Goal: Task Accomplishment & Management: Manage account settings

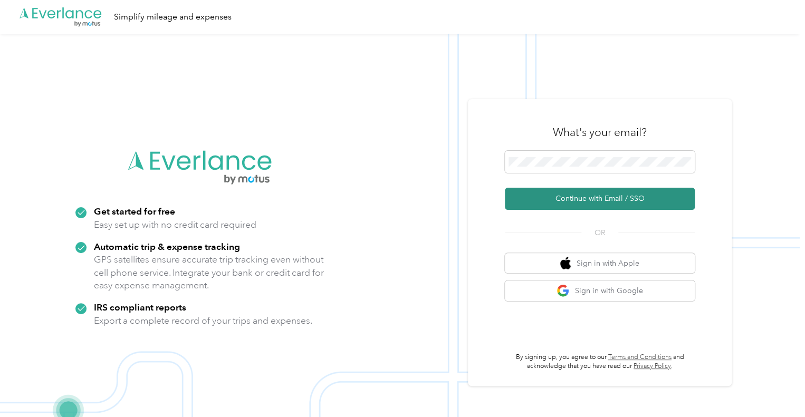
click at [532, 197] on button "Continue with Email / SSO" at bounding box center [600, 199] width 190 height 22
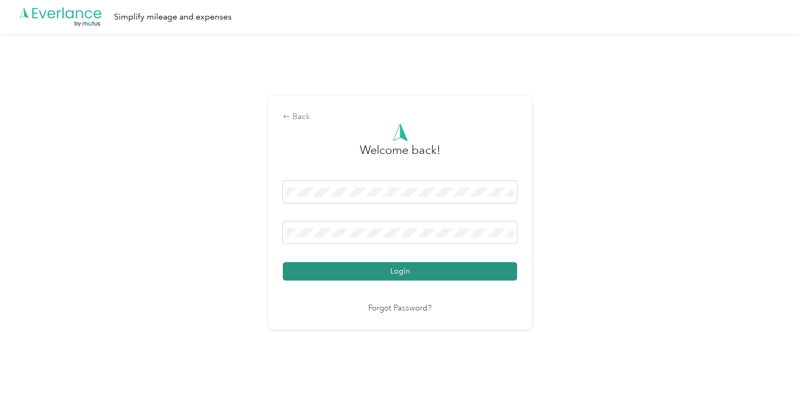
click at [380, 268] on button "Login" at bounding box center [400, 271] width 234 height 18
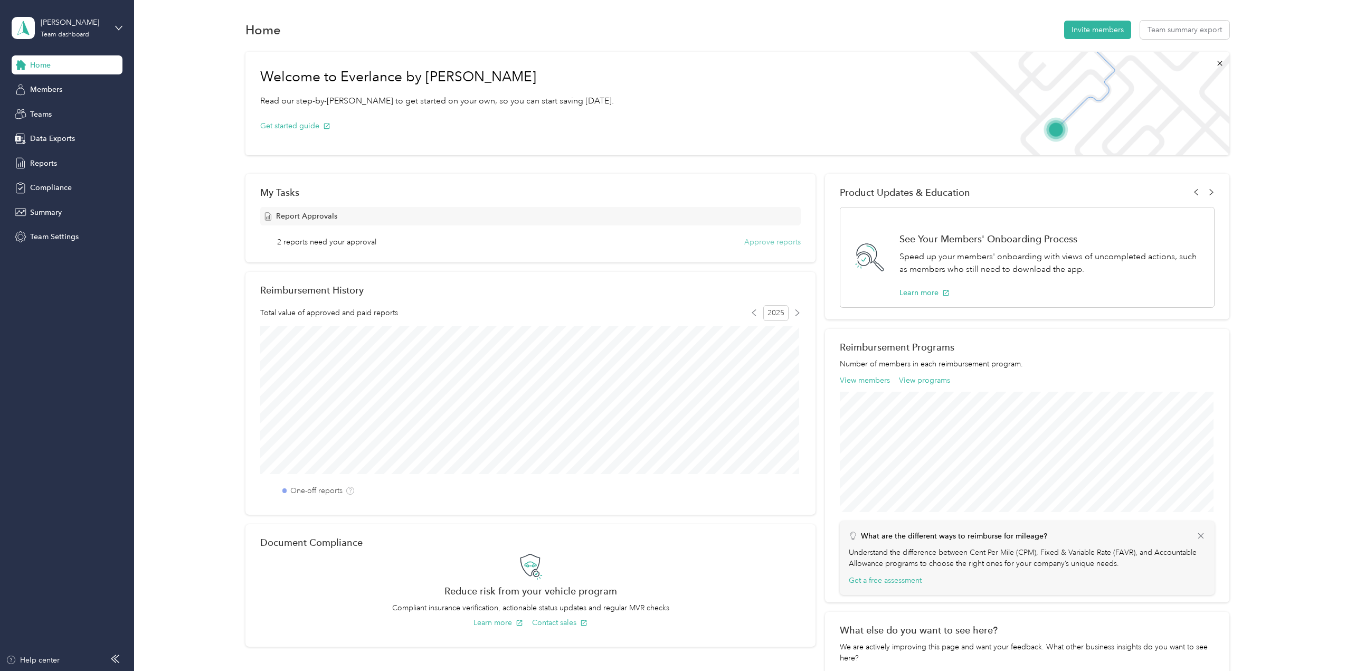
click at [757, 241] on button "Approve reports" at bounding box center [772, 241] width 56 height 11
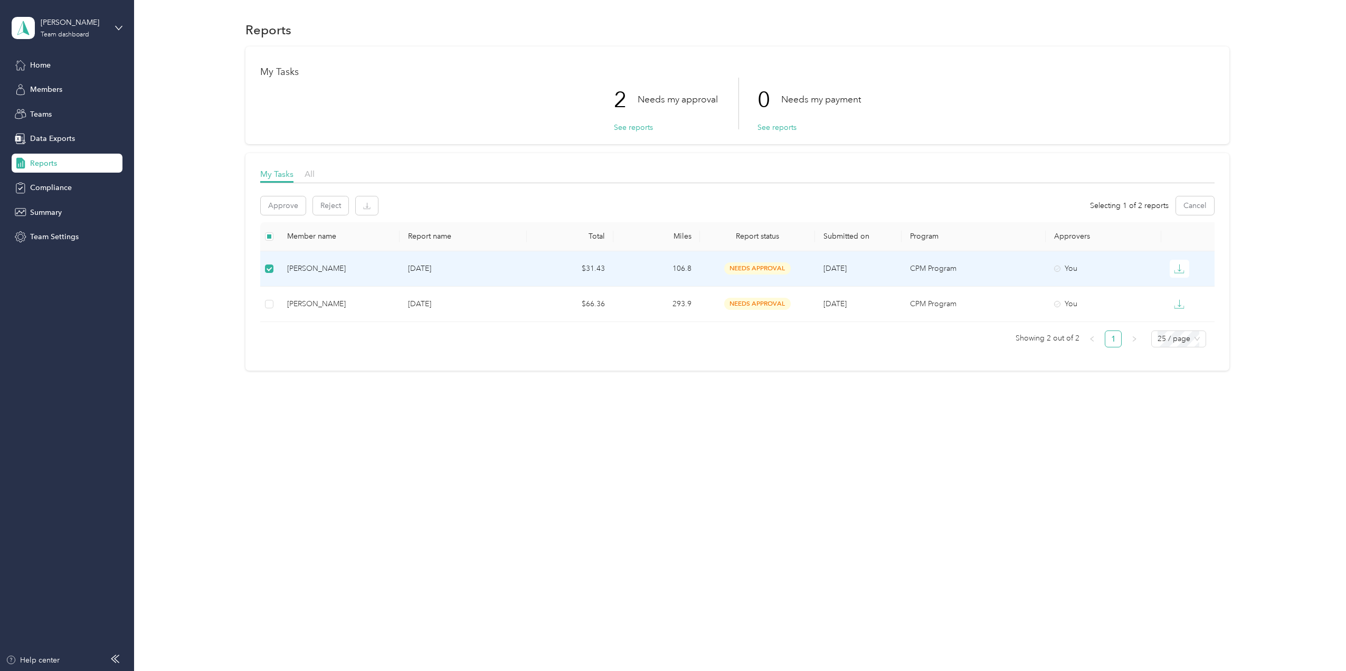
click at [756, 265] on span "needs approval" at bounding box center [757, 268] width 66 height 12
click at [315, 264] on div "[PERSON_NAME]" at bounding box center [339, 269] width 104 height 12
click at [315, 268] on div "[PERSON_NAME]" at bounding box center [339, 269] width 104 height 12
click at [632, 126] on button "See reports" at bounding box center [633, 127] width 39 height 11
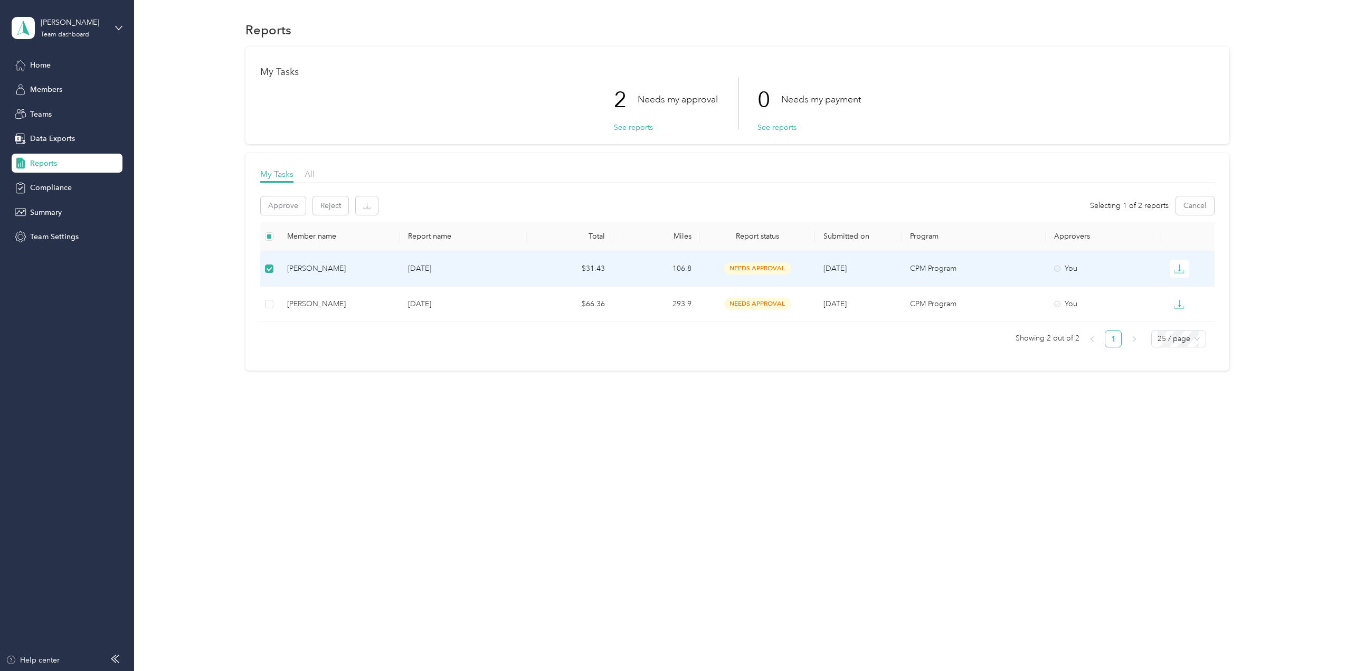
click at [739, 267] on span "needs approval" at bounding box center [757, 268] width 66 height 12
click at [743, 267] on span "needs approval" at bounding box center [757, 268] width 66 height 12
click at [594, 397] on div "Reports My Tasks 2 Needs my approval See reports 0 Needs my payment See reports…" at bounding box center [737, 213] width 1206 height 427
click at [741, 266] on span "needs approval" at bounding box center [757, 269] width 66 height 12
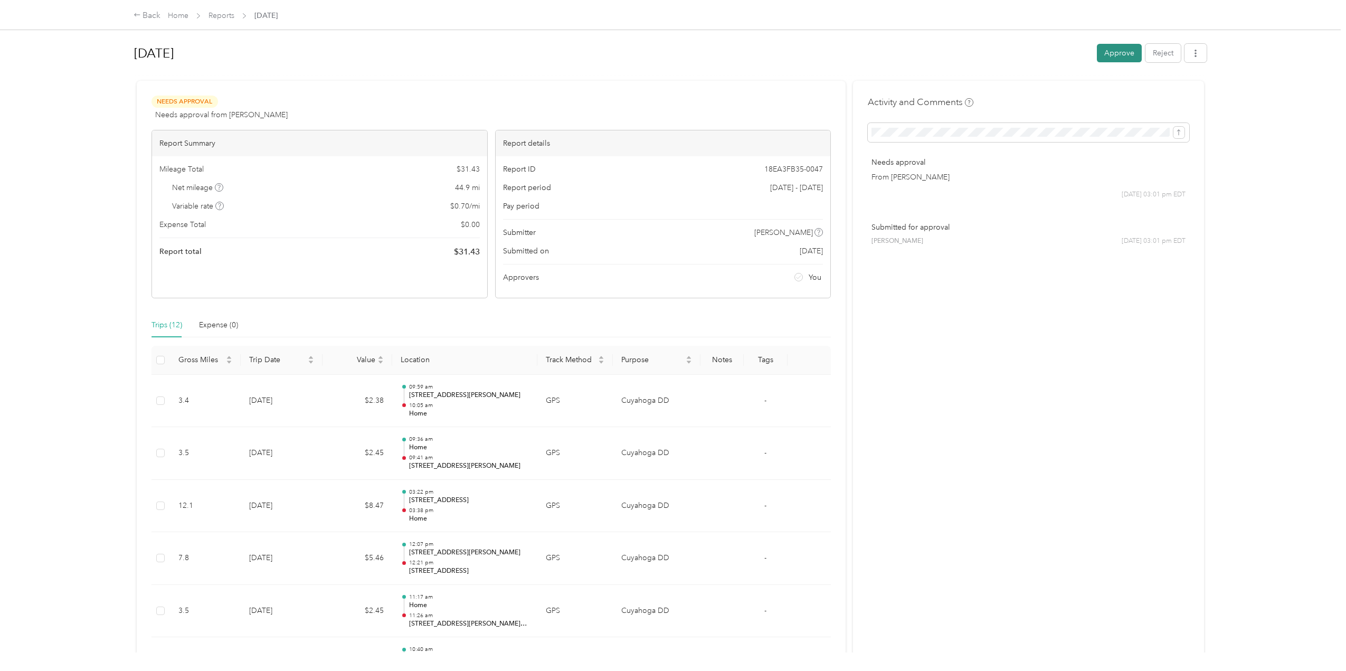
click at [805, 50] on button "Approve" at bounding box center [1119, 53] width 45 height 18
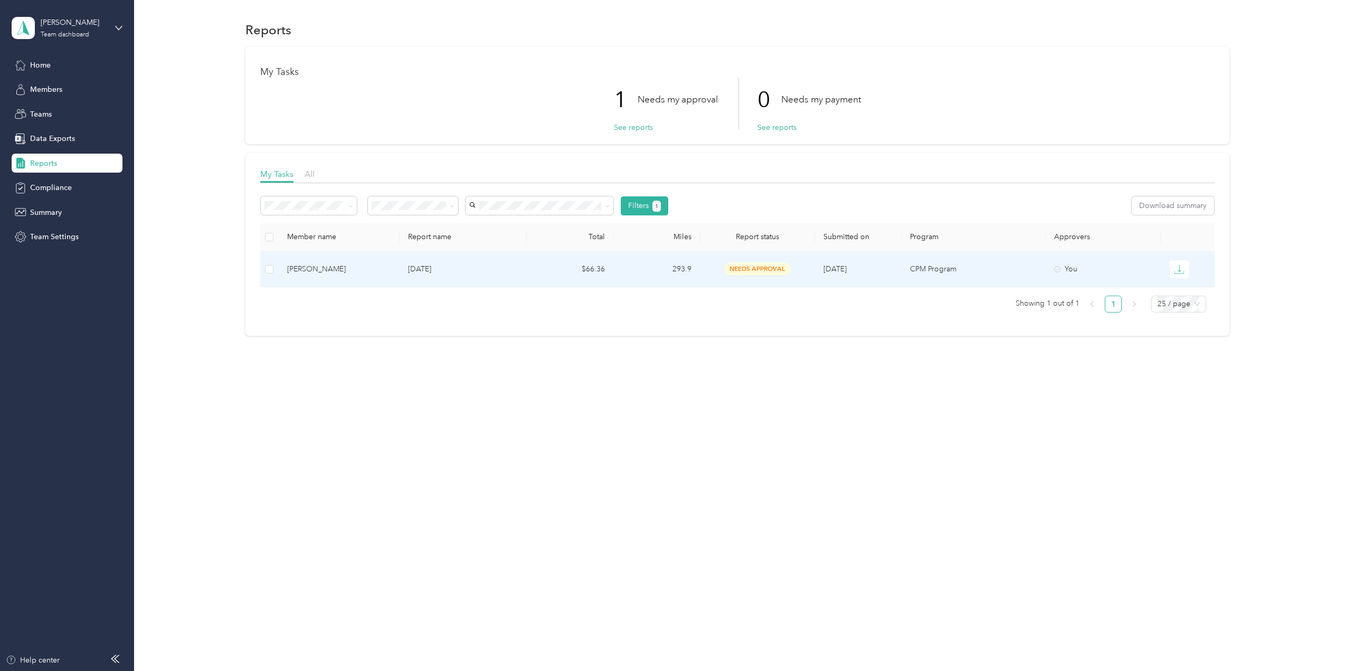
click at [745, 267] on span "needs approval" at bounding box center [757, 269] width 66 height 12
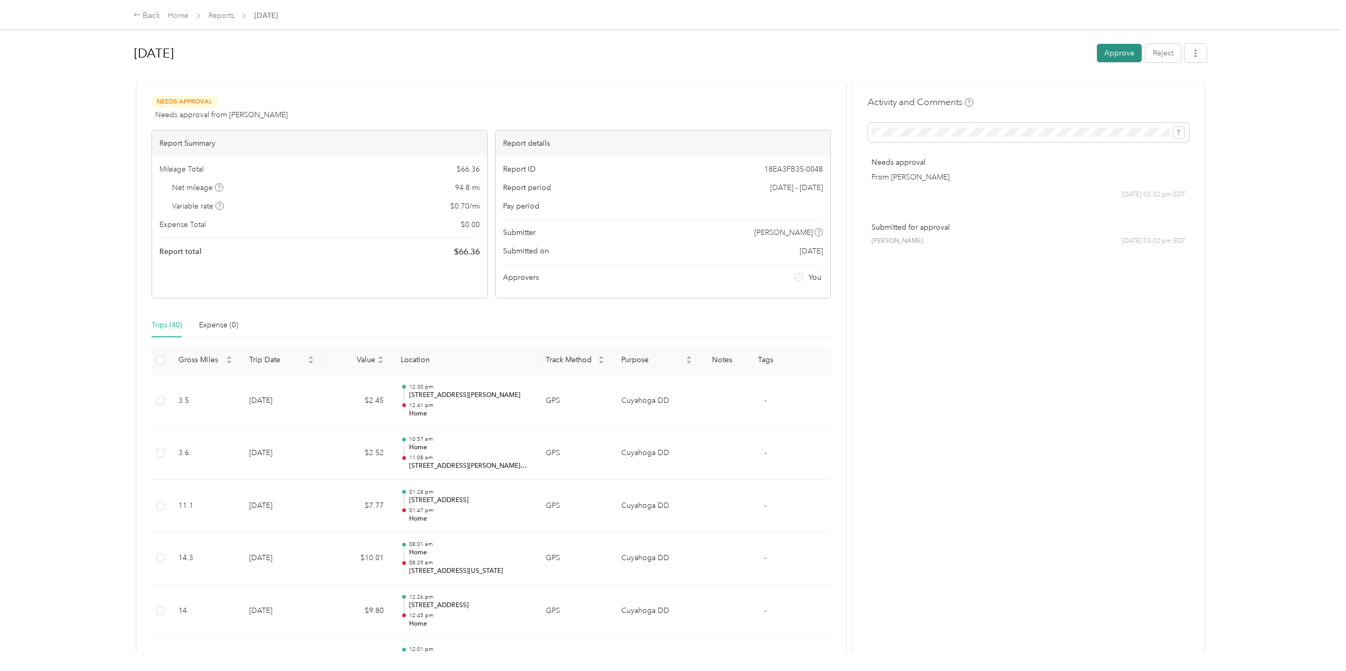
click at [805, 50] on button "Approve" at bounding box center [1119, 53] width 45 height 18
